Goal: Task Accomplishment & Management: Manage account settings

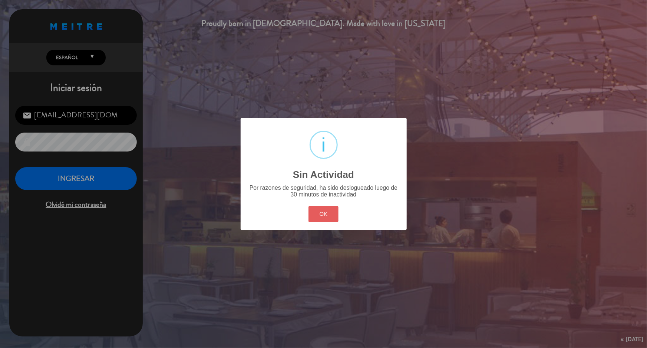
click at [317, 215] on button "OK" at bounding box center [324, 214] width 30 height 16
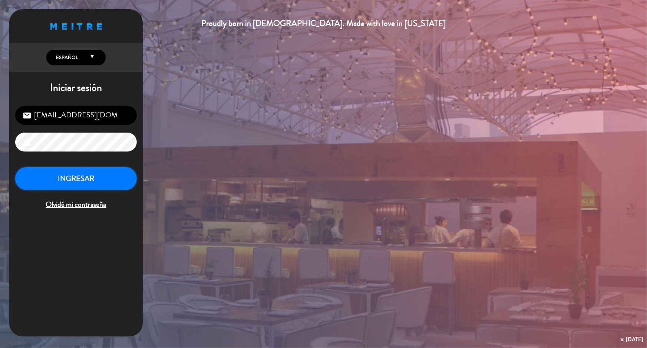
click at [81, 179] on button "INGRESAR" at bounding box center [76, 178] width 122 height 23
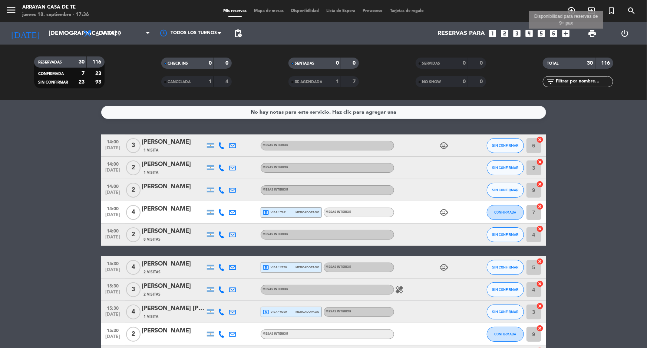
click at [568, 33] on icon "add_box" at bounding box center [566, 34] width 10 height 10
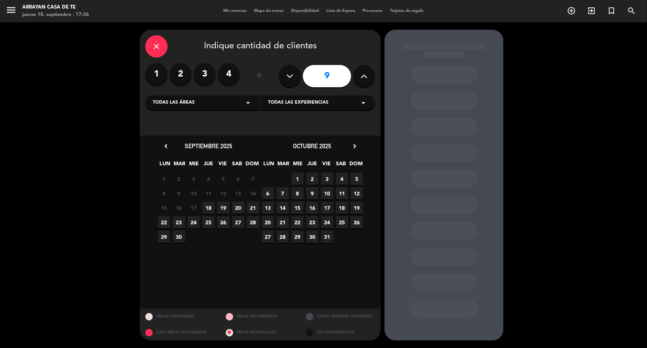
click at [183, 73] on label "2" at bounding box center [181, 74] width 22 height 22
click at [225, 207] on span "19 •" at bounding box center [223, 207] width 12 height 12
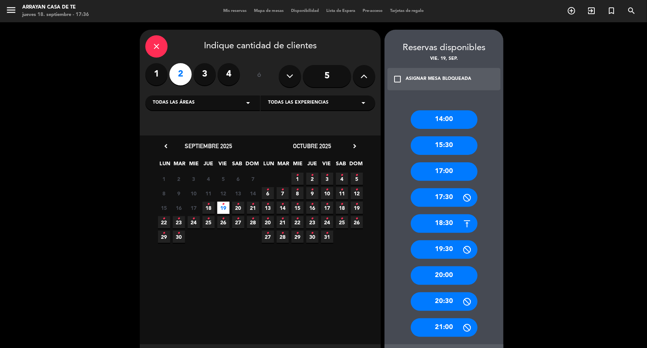
click at [450, 170] on div "17:00" at bounding box center [444, 171] width 67 height 19
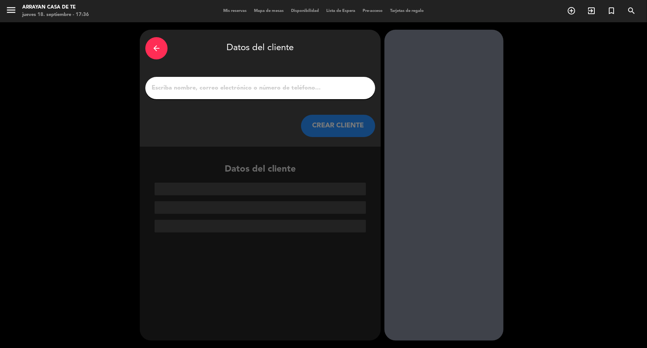
click at [264, 87] on input "1" at bounding box center [260, 88] width 219 height 10
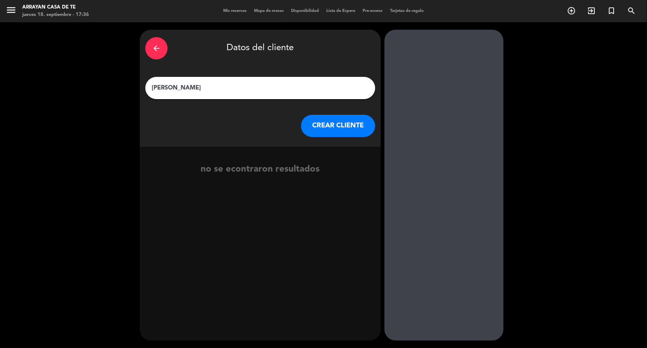
type input "[PERSON_NAME]"
click at [346, 123] on button "CREAR CLIENTE" at bounding box center [338, 126] width 74 height 22
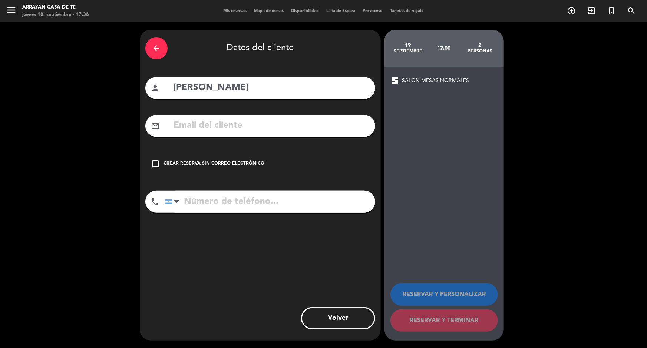
click at [153, 163] on icon "check_box_outline_blank" at bounding box center [155, 163] width 9 height 9
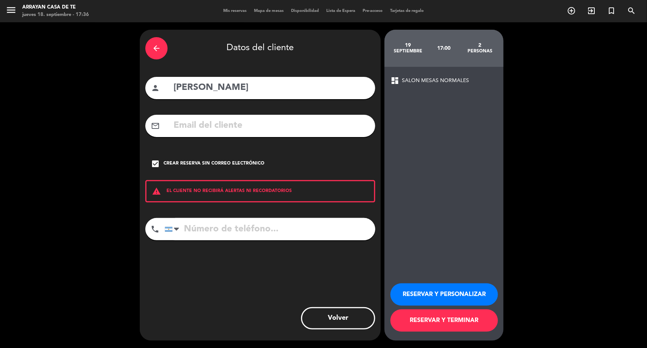
click at [460, 318] on button "RESERVAR Y TERMINAR" at bounding box center [445, 320] width 108 height 22
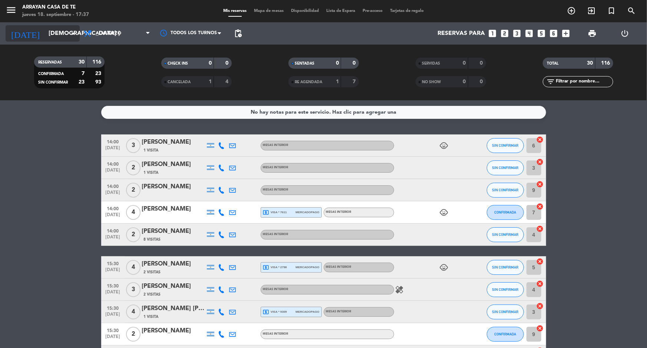
click at [66, 32] on input "[DEMOGRAPHIC_DATA] [DATE]" at bounding box center [84, 33] width 78 height 14
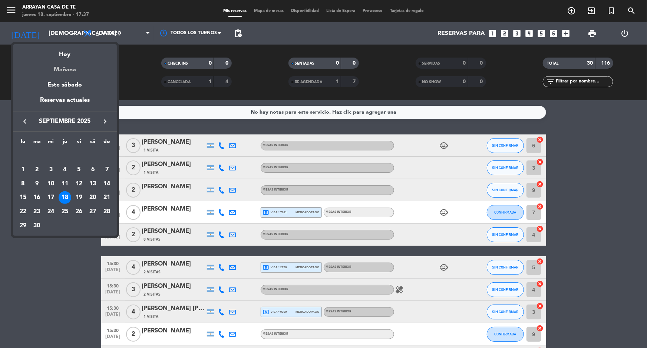
click at [62, 70] on div "Mañana" at bounding box center [65, 66] width 104 height 15
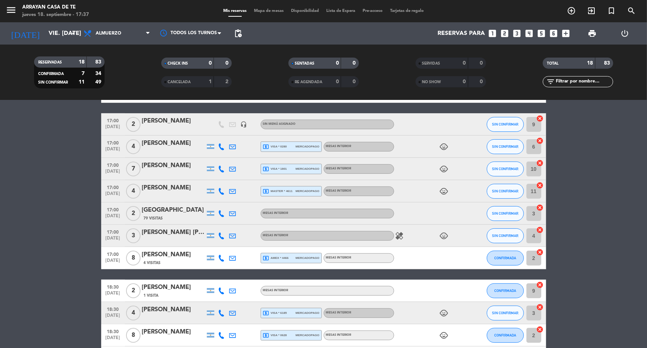
scroll to position [101, 0]
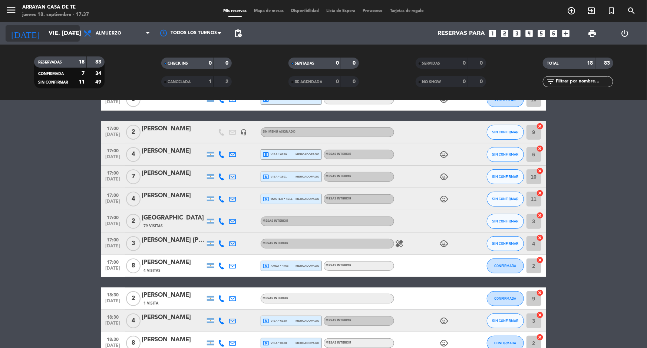
click at [57, 36] on input "vie. [DATE]" at bounding box center [84, 33] width 78 height 14
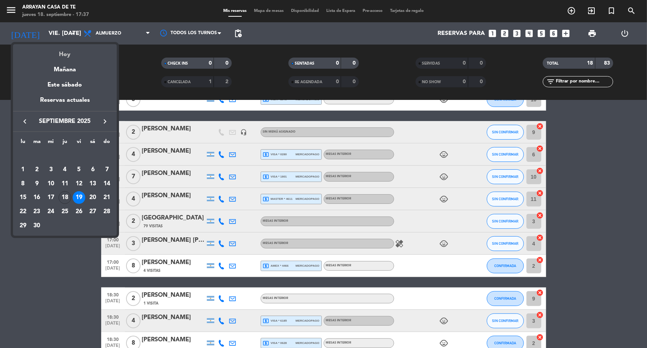
click at [67, 57] on div "Hoy" at bounding box center [65, 51] width 104 height 15
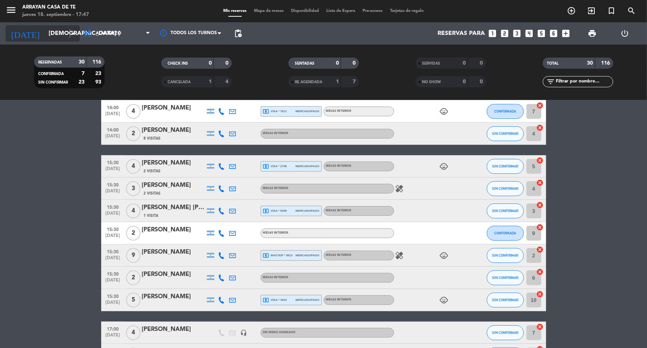
click at [70, 35] on icon "arrow_drop_down" at bounding box center [73, 33] width 9 height 9
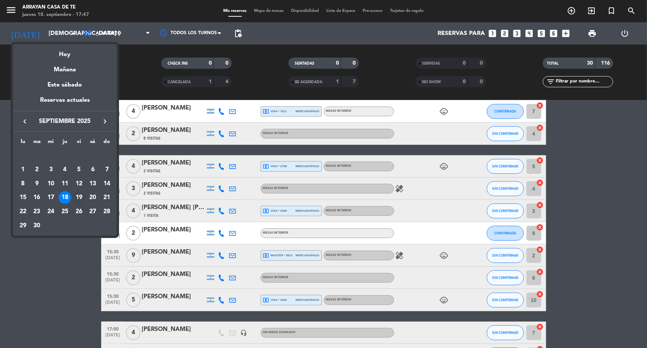
click at [80, 197] on div "19" at bounding box center [79, 197] width 13 height 13
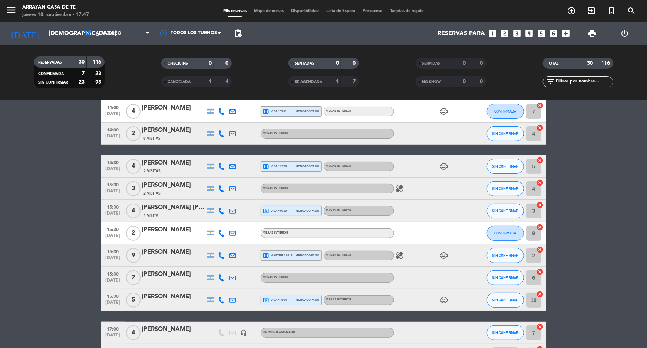
type input "vie. [DATE]"
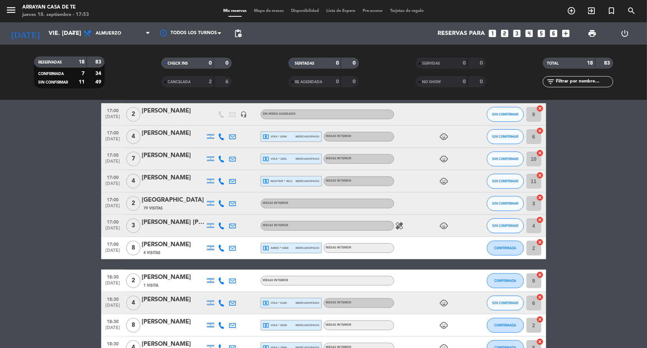
scroll to position [131, 0]
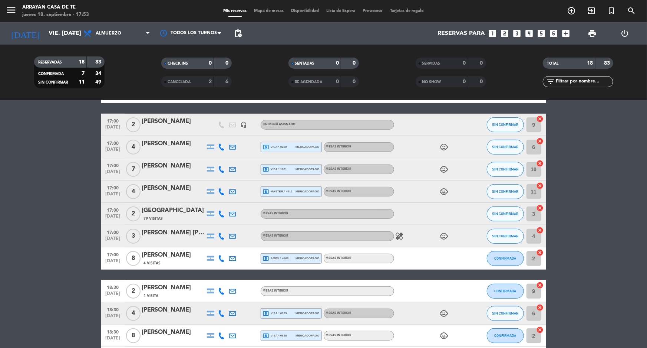
click at [168, 121] on div "[PERSON_NAME]" at bounding box center [173, 121] width 63 height 10
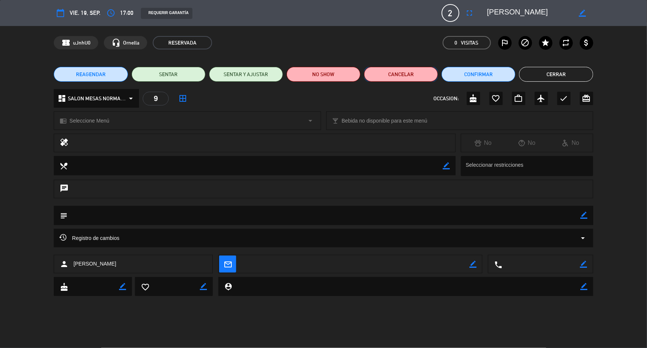
click at [403, 74] on button "Cancelar" at bounding box center [401, 74] width 74 height 15
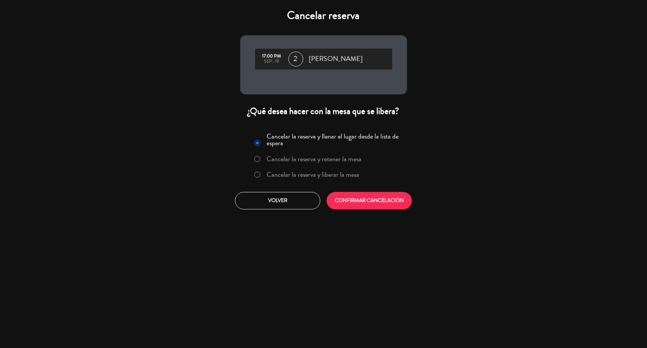
click at [312, 172] on label "Cancelar la reserva y liberar la mesa" at bounding box center [313, 174] width 93 height 7
click at [385, 198] on button "CONFIRMAR CANCELACIÓN" at bounding box center [369, 200] width 85 height 17
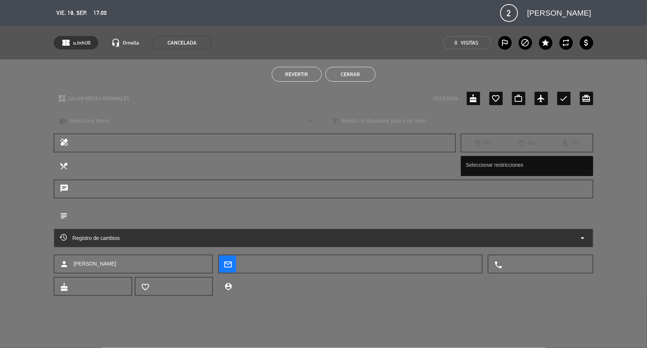
click at [355, 72] on button "Cerrar" at bounding box center [351, 74] width 50 height 15
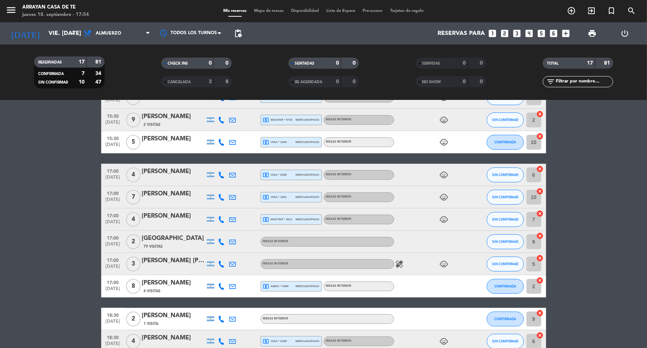
scroll to position [0, 0]
